Goal: Transaction & Acquisition: Download file/media

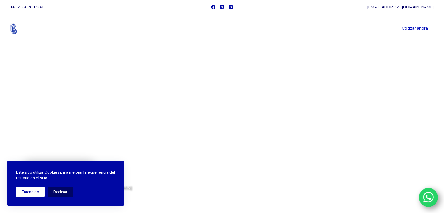
click at [37, 190] on button "Entendido" at bounding box center [30, 192] width 29 height 10
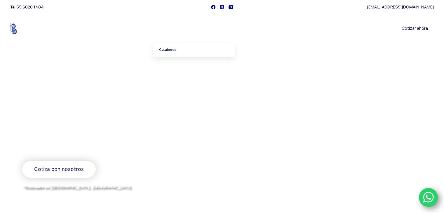
click at [181, 29] on link "Productos" at bounding box center [173, 29] width 40 height 0
click at [184, 48] on link "Catalogos" at bounding box center [194, 49] width 82 height 13
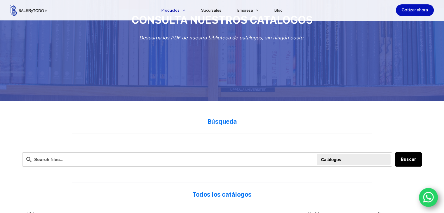
scroll to position [146, 0]
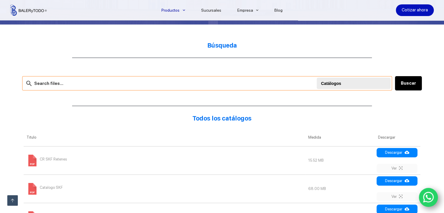
click at [95, 84] on input "text" at bounding box center [207, 83] width 370 height 14
type input "rodamiento lineal"
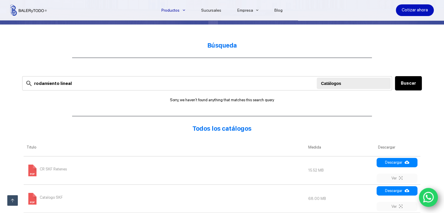
drag, startPoint x: 46, startPoint y: 180, endPoint x: 37, endPoint y: 184, distance: 9.0
click at [43, 181] on td "CR SKF Retenes" at bounding box center [165, 170] width 282 height 28
click at [30, 177] on td "CR SKF Retenes" at bounding box center [165, 170] width 282 height 28
click at [333, 170] on td "15.52 MB" at bounding box center [340, 170] width 70 height 28
click at [249, 175] on td "CR SKF Retenes" at bounding box center [165, 170] width 282 height 28
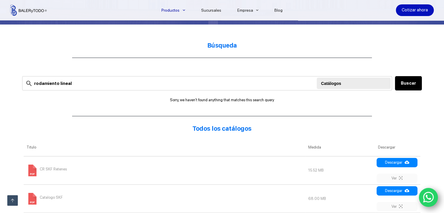
drag, startPoint x: 19, startPoint y: 159, endPoint x: 26, endPoint y: 159, distance: 7.3
click at [27, 168] on span at bounding box center [33, 171] width 12 height 12
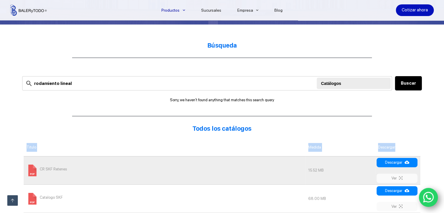
drag, startPoint x: 25, startPoint y: 168, endPoint x: 51, endPoint y: 162, distance: 27.0
click at [36, 163] on td "CR SKF Retenes" at bounding box center [165, 170] width 282 height 28
